Goal: Use online tool/utility: Use online tool/utility

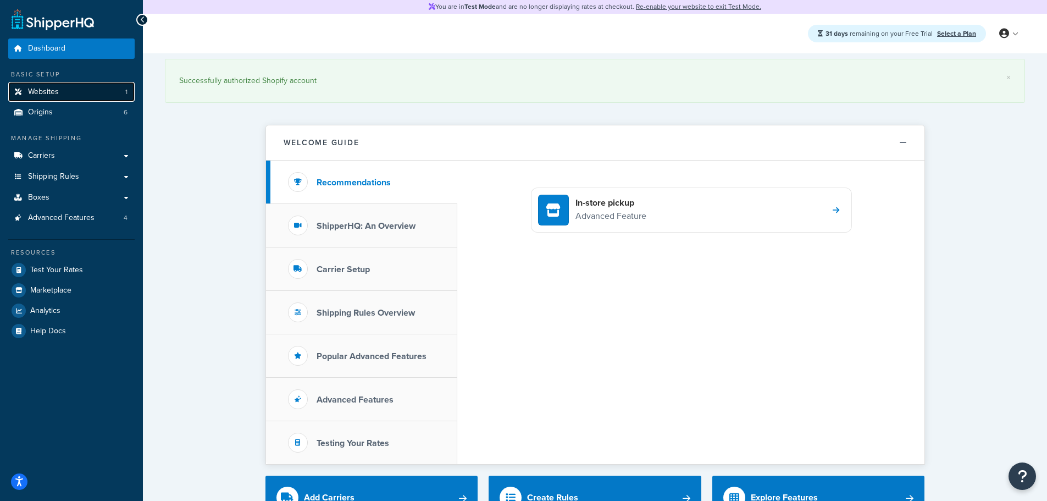
click at [59, 93] on link "Websites 1" at bounding box center [71, 92] width 126 height 20
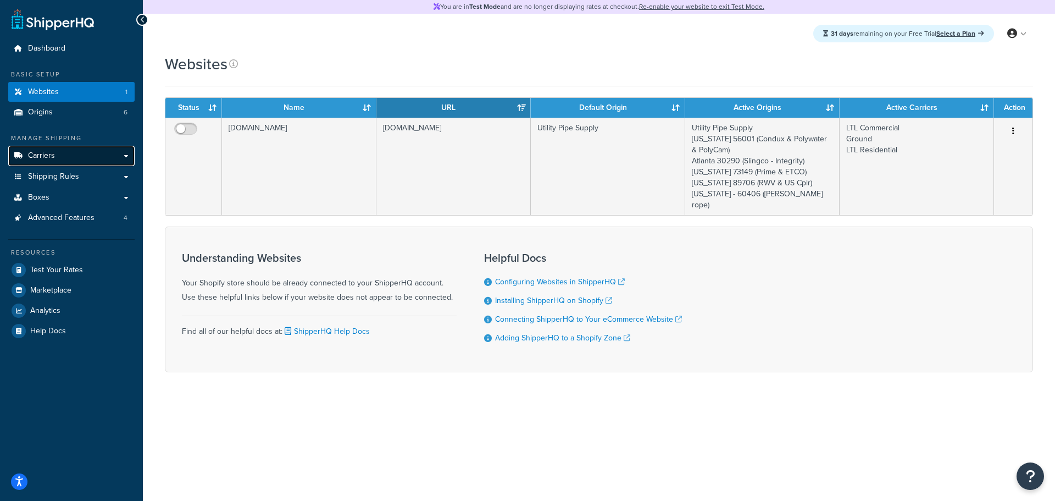
click at [49, 155] on span "Carriers" at bounding box center [41, 155] width 27 height 9
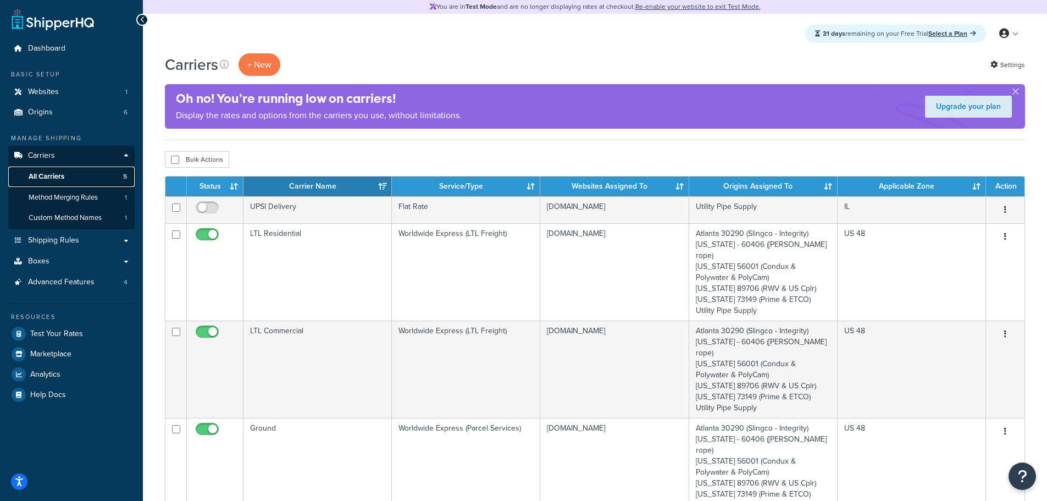
click at [56, 175] on span "All Carriers" at bounding box center [47, 176] width 36 height 9
click at [53, 94] on span "Websites" at bounding box center [43, 91] width 31 height 9
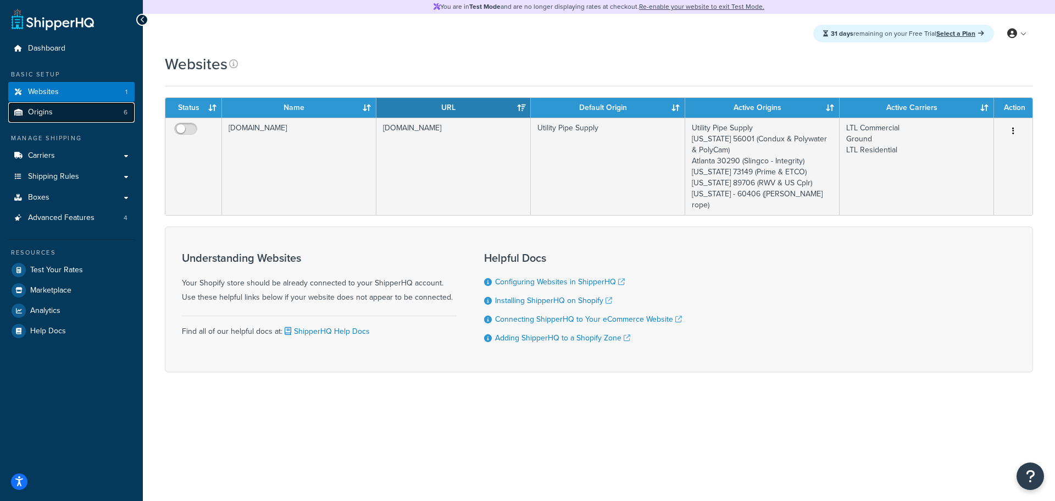
click at [64, 113] on link "Origins 6" at bounding box center [71, 112] width 126 height 20
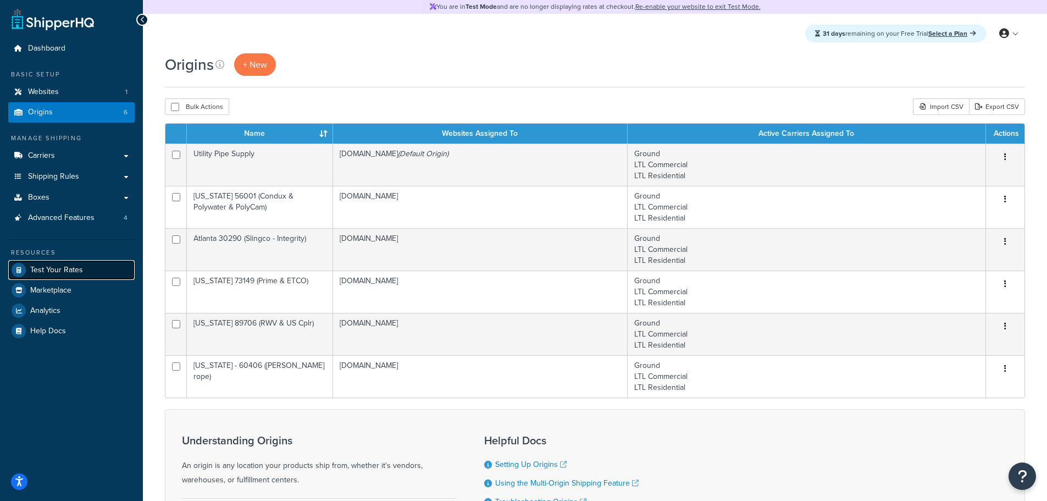
click at [65, 263] on link "Test Your Rates" at bounding box center [71, 270] width 126 height 20
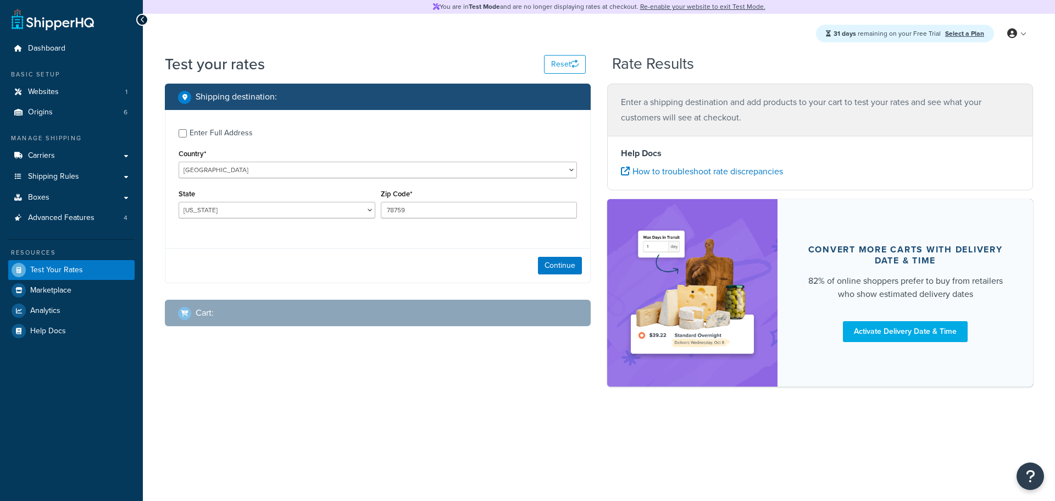
select select "[GEOGRAPHIC_DATA]"
click at [556, 268] on button "Continue" at bounding box center [560, 266] width 44 height 18
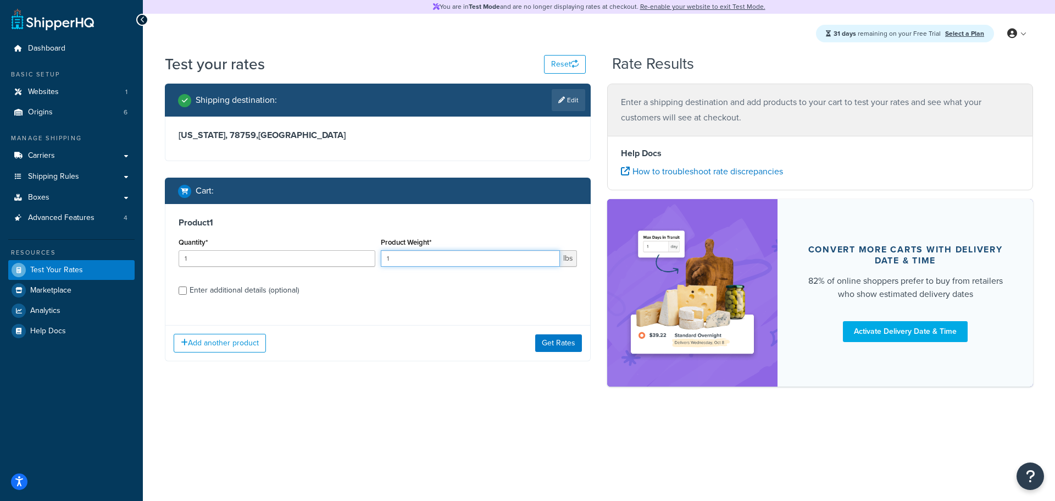
drag, startPoint x: 420, startPoint y: 260, endPoint x: 354, endPoint y: 263, distance: 65.5
click at [354, 263] on div "Quantity* 1 Product Weight* 1 lbs" at bounding box center [378, 255] width 404 height 40
type input "15"
click at [268, 291] on div "Enter additional details (optional)" at bounding box center [244, 289] width 109 height 15
click at [187, 291] on input "Enter additional details (optional)" at bounding box center [183, 290] width 8 height 8
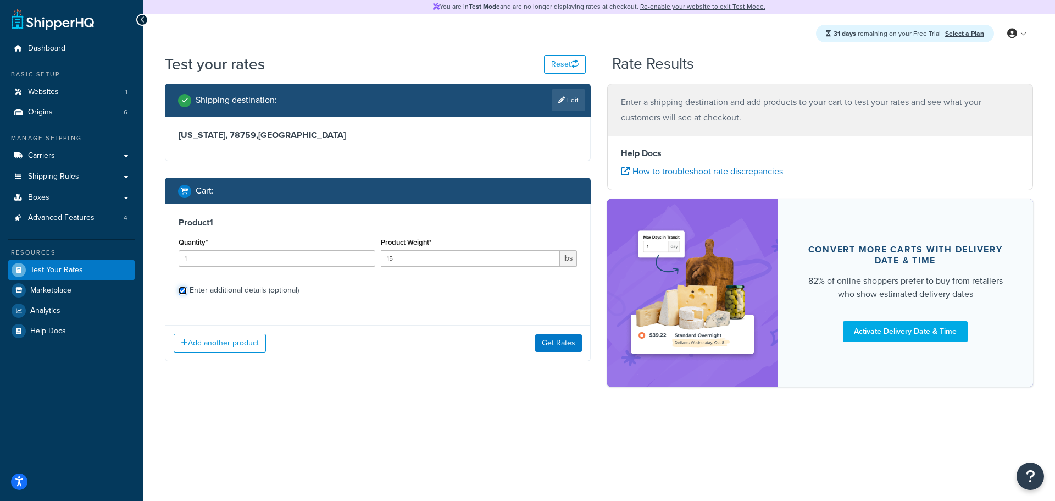
checkbox input "true"
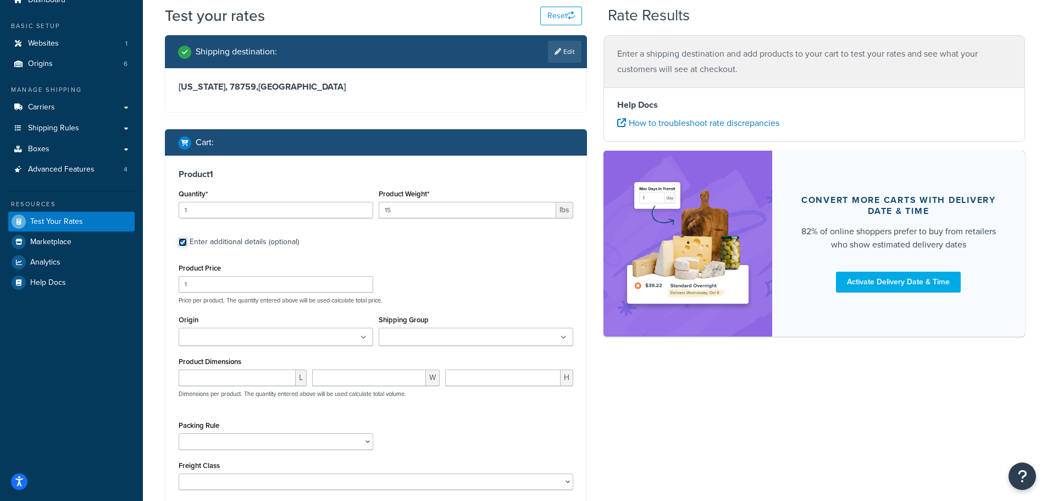
scroll to position [73, 0]
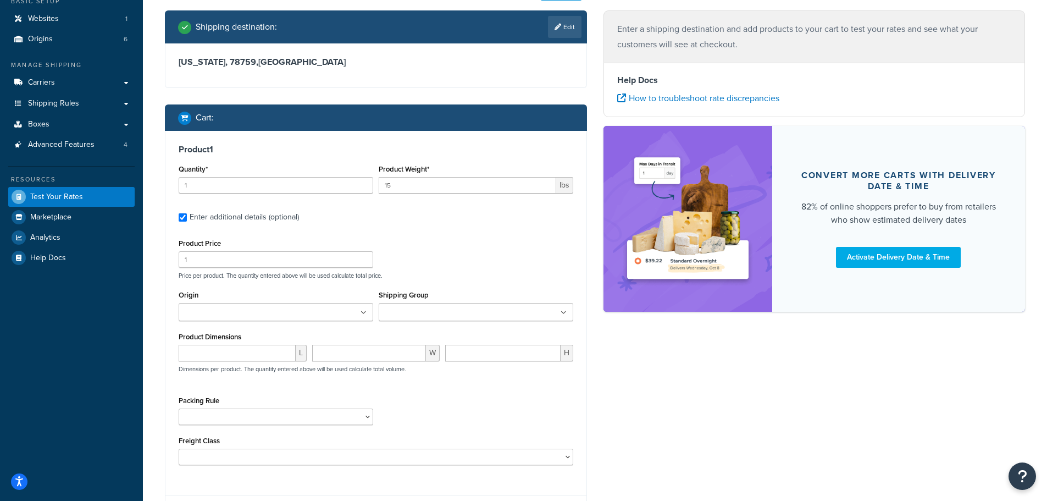
click at [342, 319] on ul at bounding box center [276, 312] width 195 height 18
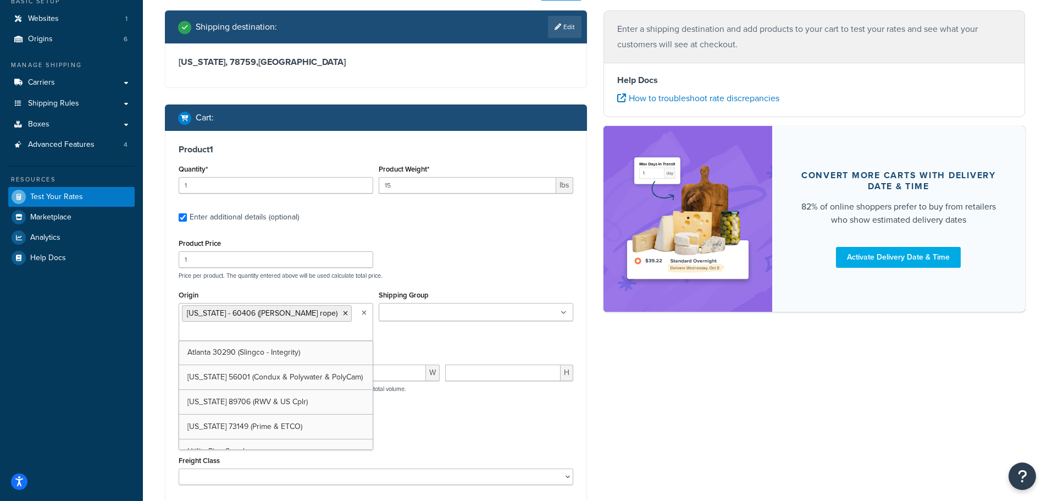
click at [467, 284] on div "Product Price 1 Price per product. The quantity entered above will be used calc…" at bounding box center [376, 360] width 395 height 249
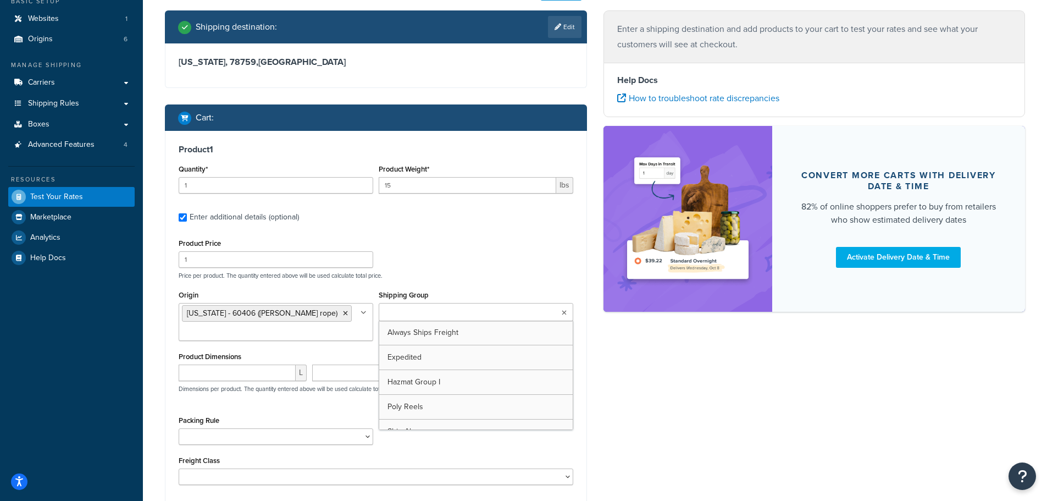
click at [424, 308] on input "Shipping Group" at bounding box center [430, 313] width 97 height 12
click at [454, 251] on div "Product Price 1 Price per product. The quantity entered above will be used calc…" at bounding box center [376, 257] width 400 height 43
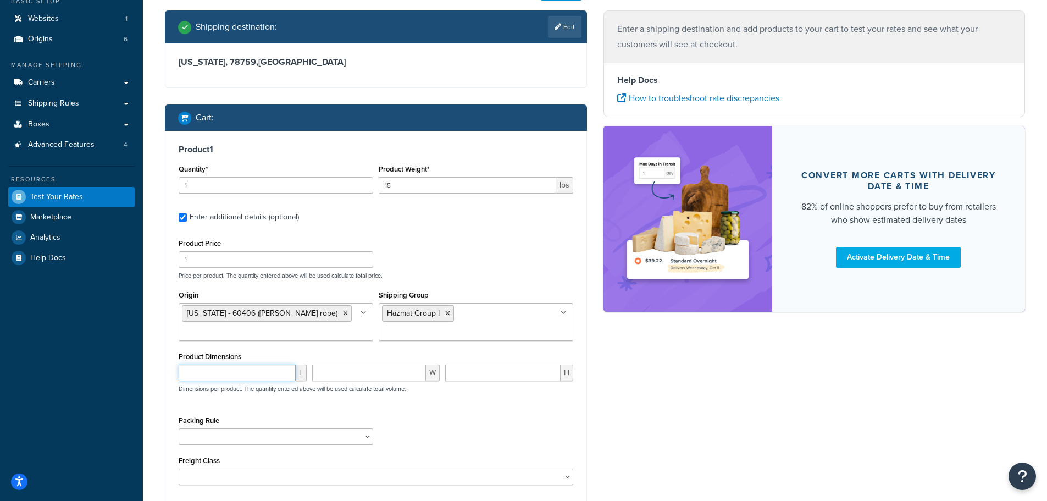
click at [270, 372] on input "number" at bounding box center [237, 372] width 117 height 16
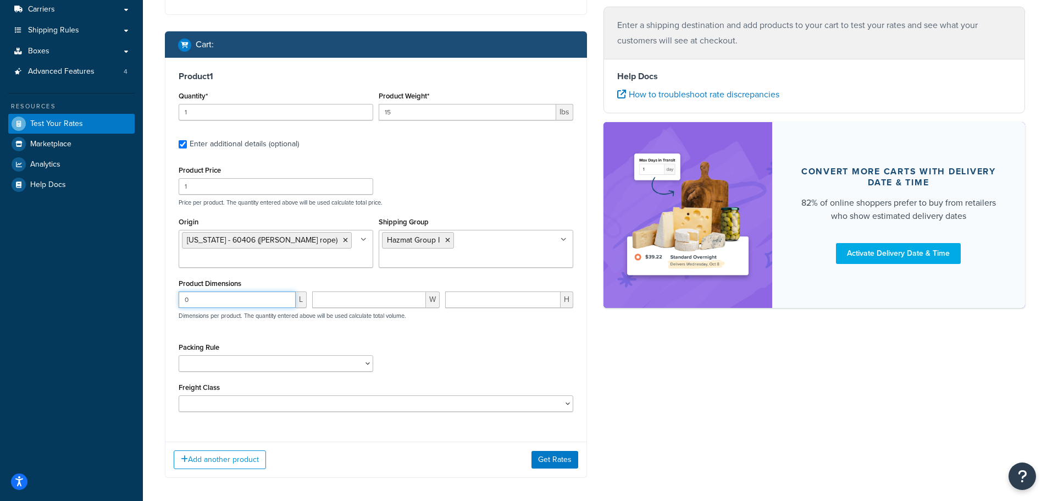
scroll to position [147, 0]
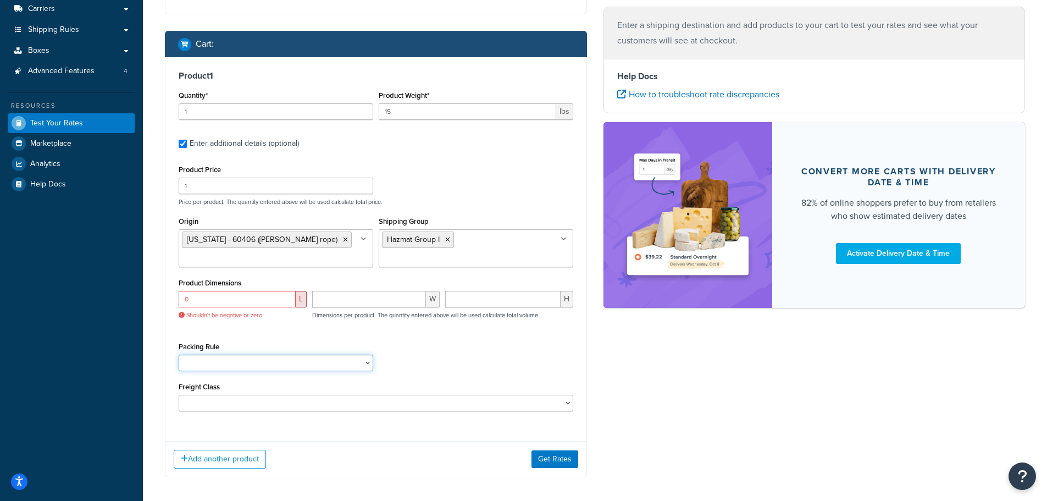
click at [270, 367] on select "Pack Seperately Pallet Test" at bounding box center [276, 362] width 195 height 16
click at [456, 344] on div "Packing Rule Pack Seperately Pallet Test" at bounding box center [376, 359] width 400 height 40
click at [550, 459] on button "Get Rates" at bounding box center [554, 459] width 47 height 18
click at [278, 301] on input "0" at bounding box center [237, 299] width 117 height 16
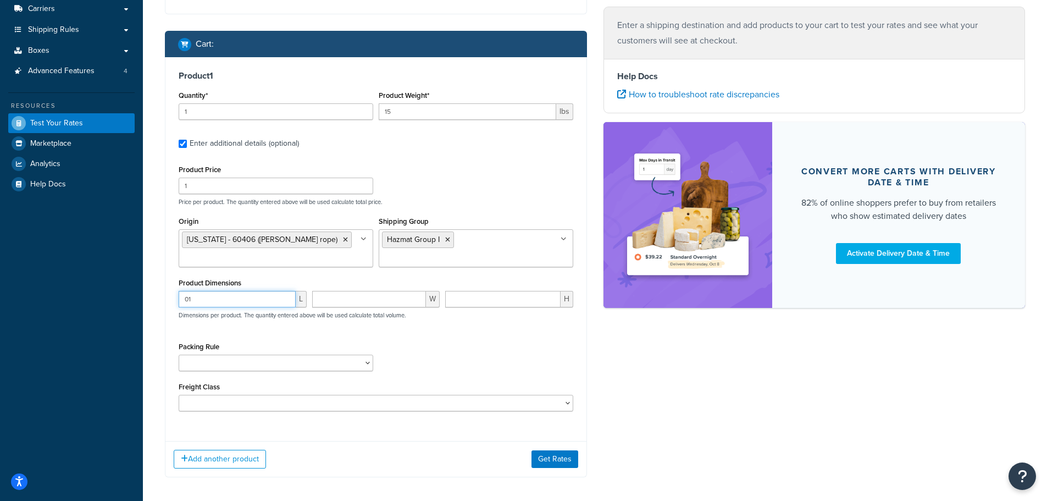
type input "0"
type input "12"
click at [560, 463] on button "Get Rates" at bounding box center [554, 459] width 47 height 18
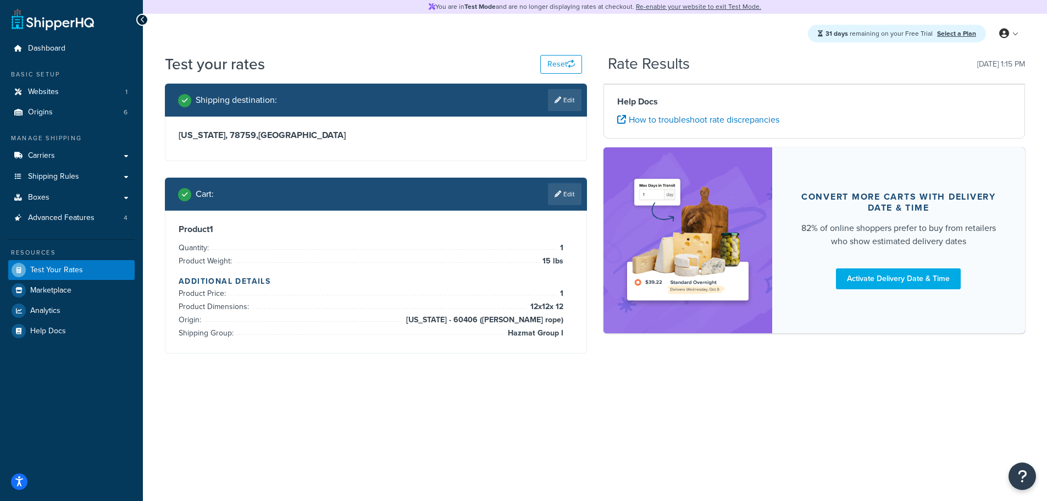
scroll to position [0, 0]
